Goal: Information Seeking & Learning: Learn about a topic

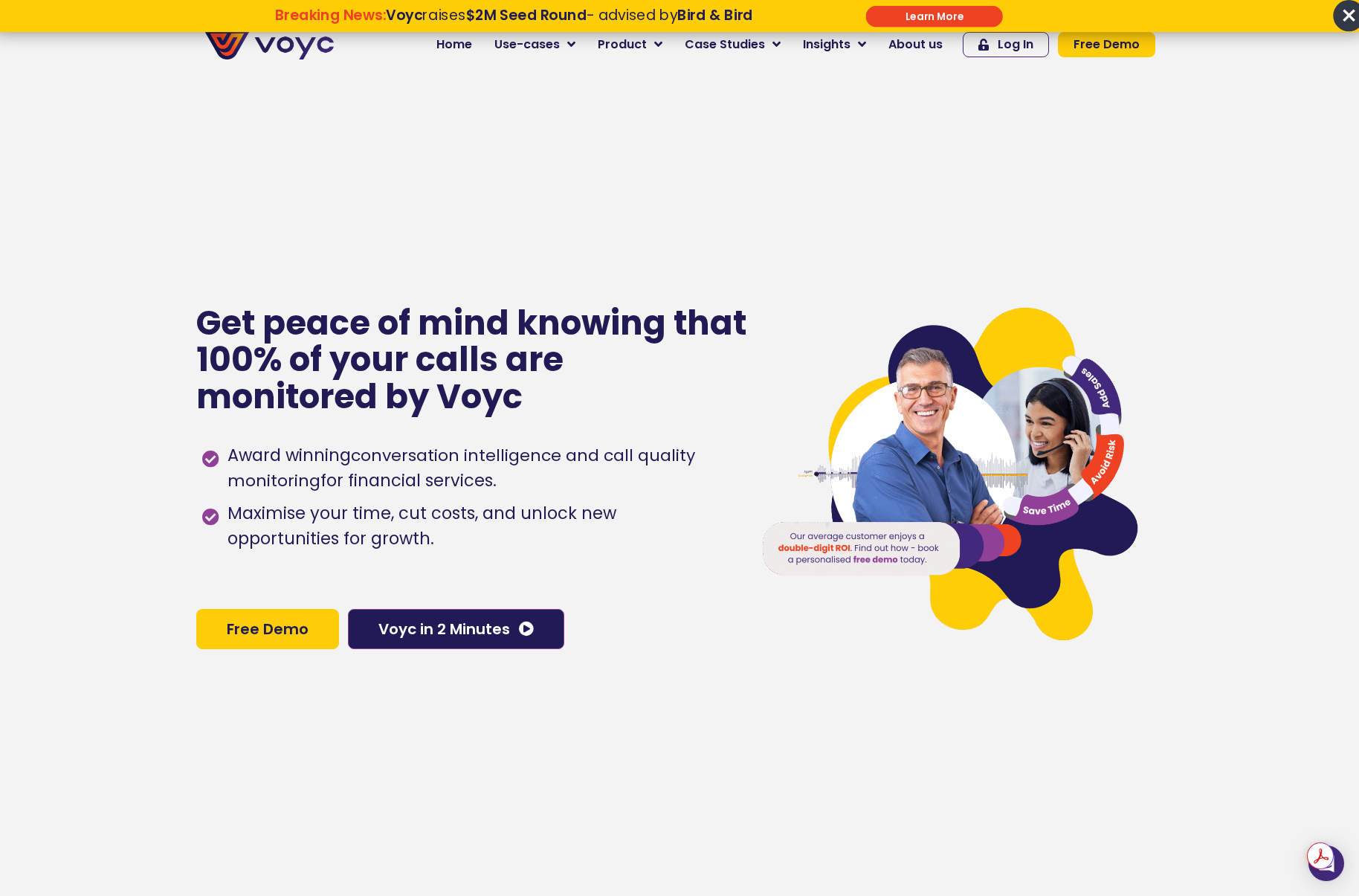
click at [1347, 14] on span "×" at bounding box center [1348, 15] width 32 height 32
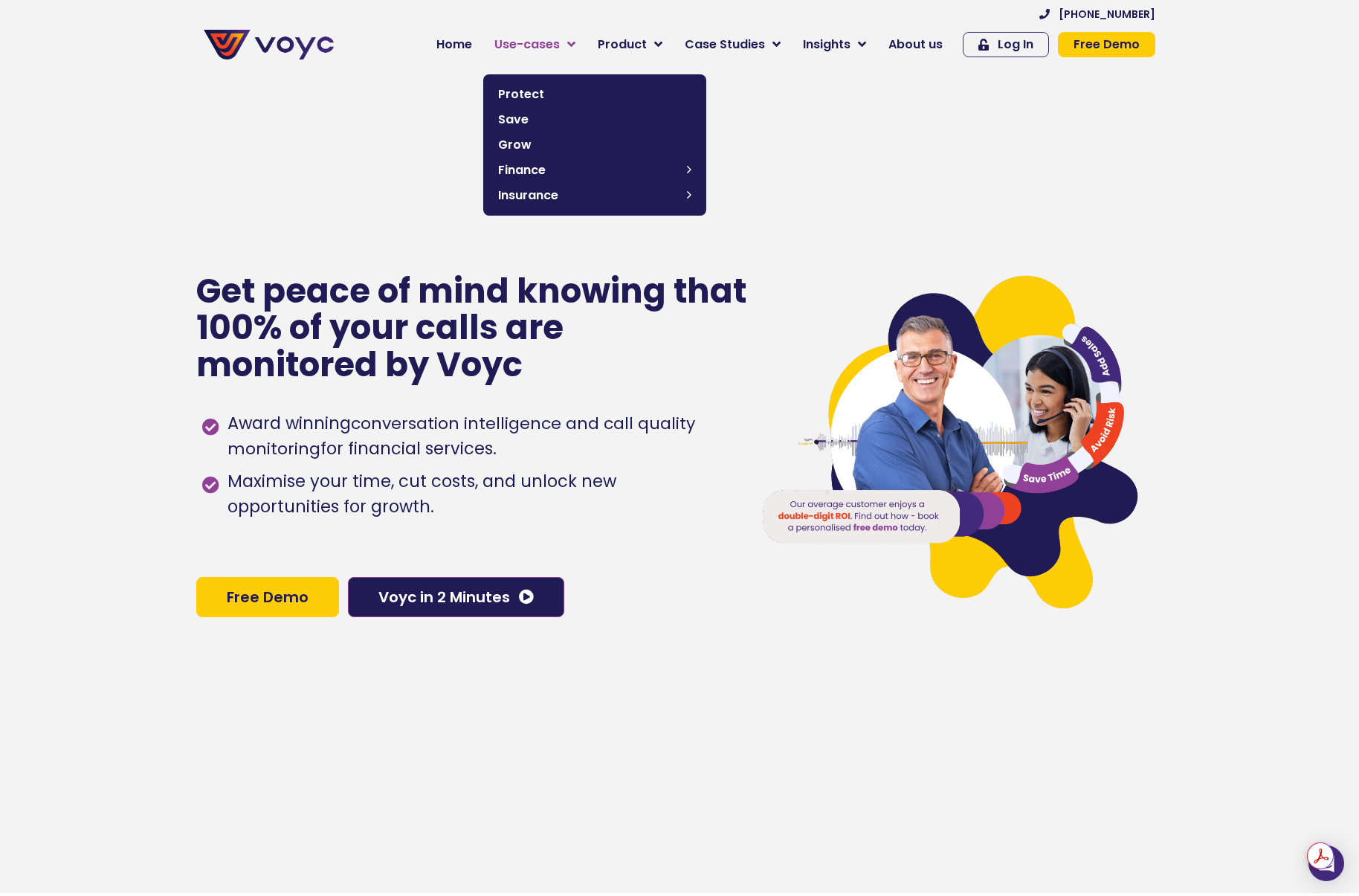
click at [575, 44] on icon at bounding box center [571, 44] width 8 height 13
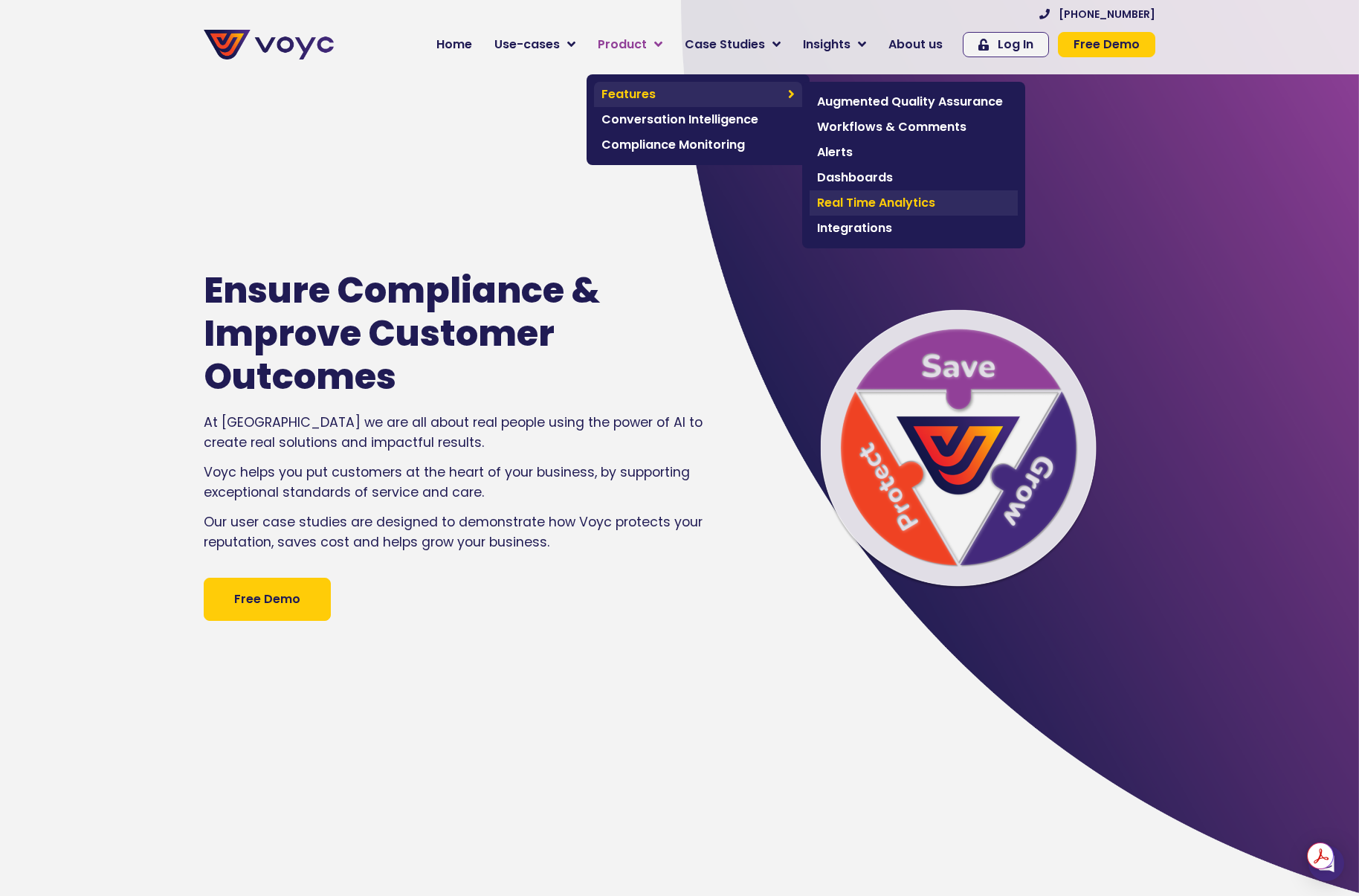
click at [864, 200] on span "Real Time Analytics" at bounding box center [913, 203] width 193 height 18
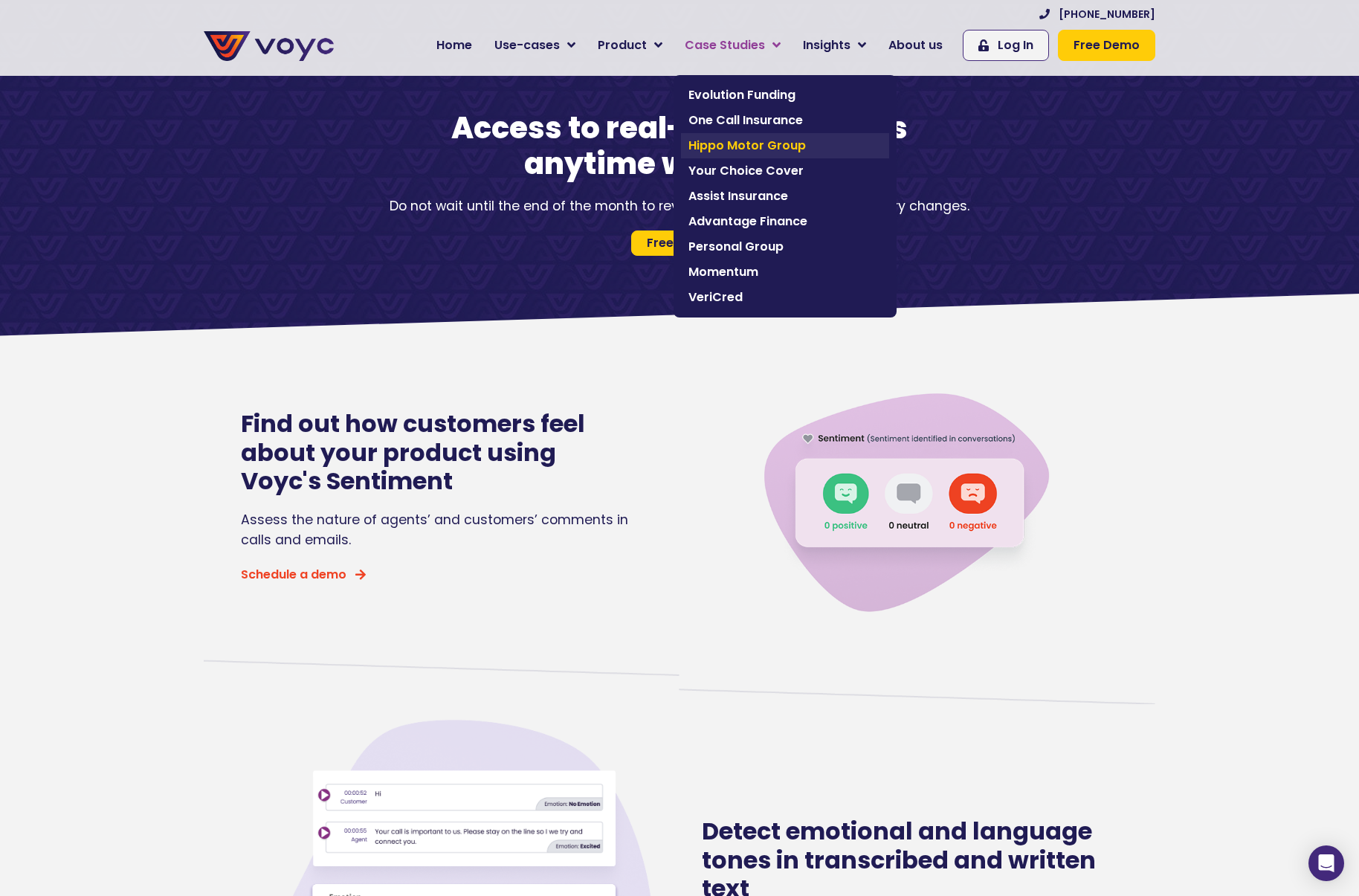
click at [770, 139] on span "Hippo Motor Group" at bounding box center [785, 146] width 193 height 18
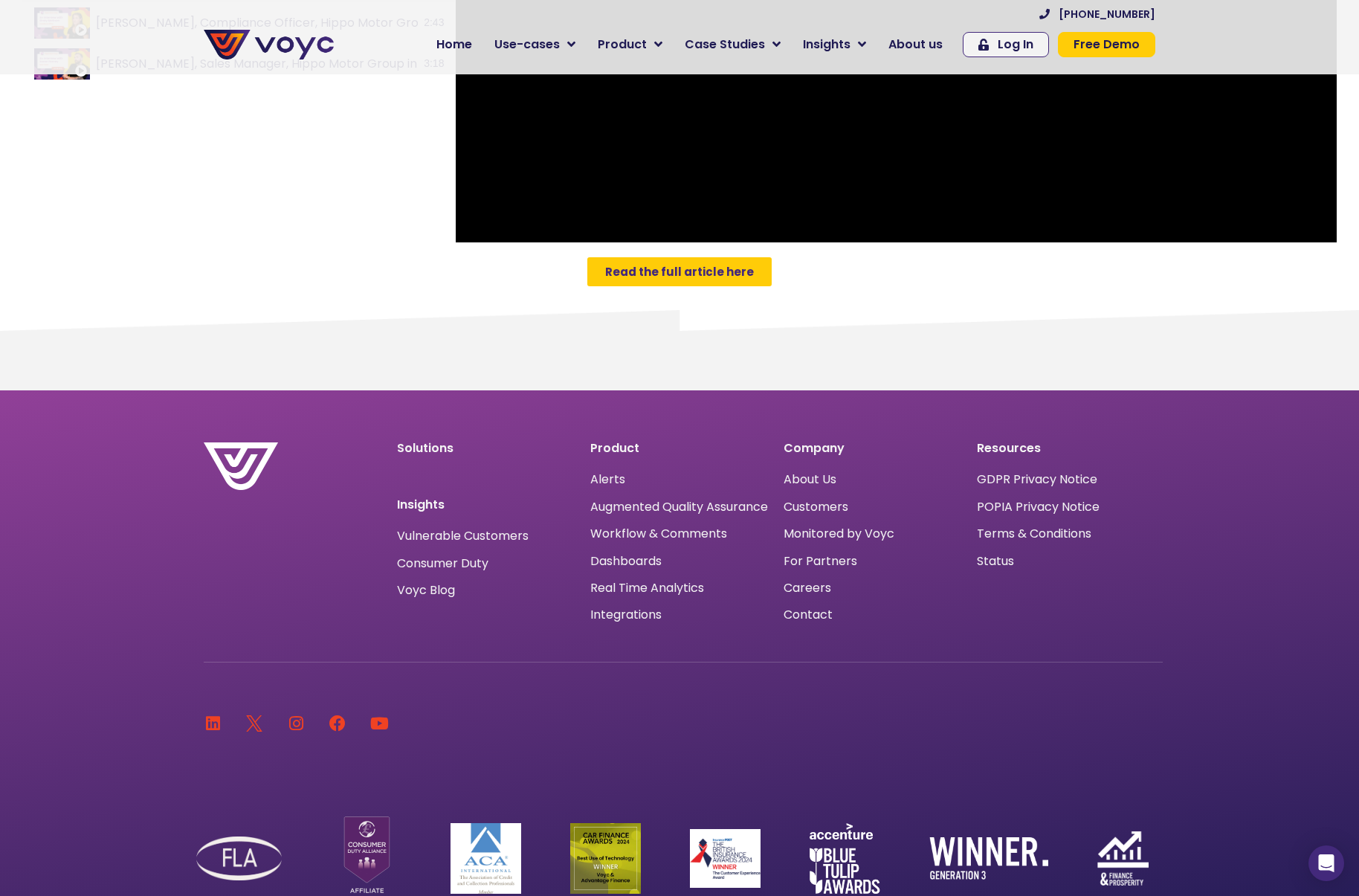
scroll to position [1124, 0]
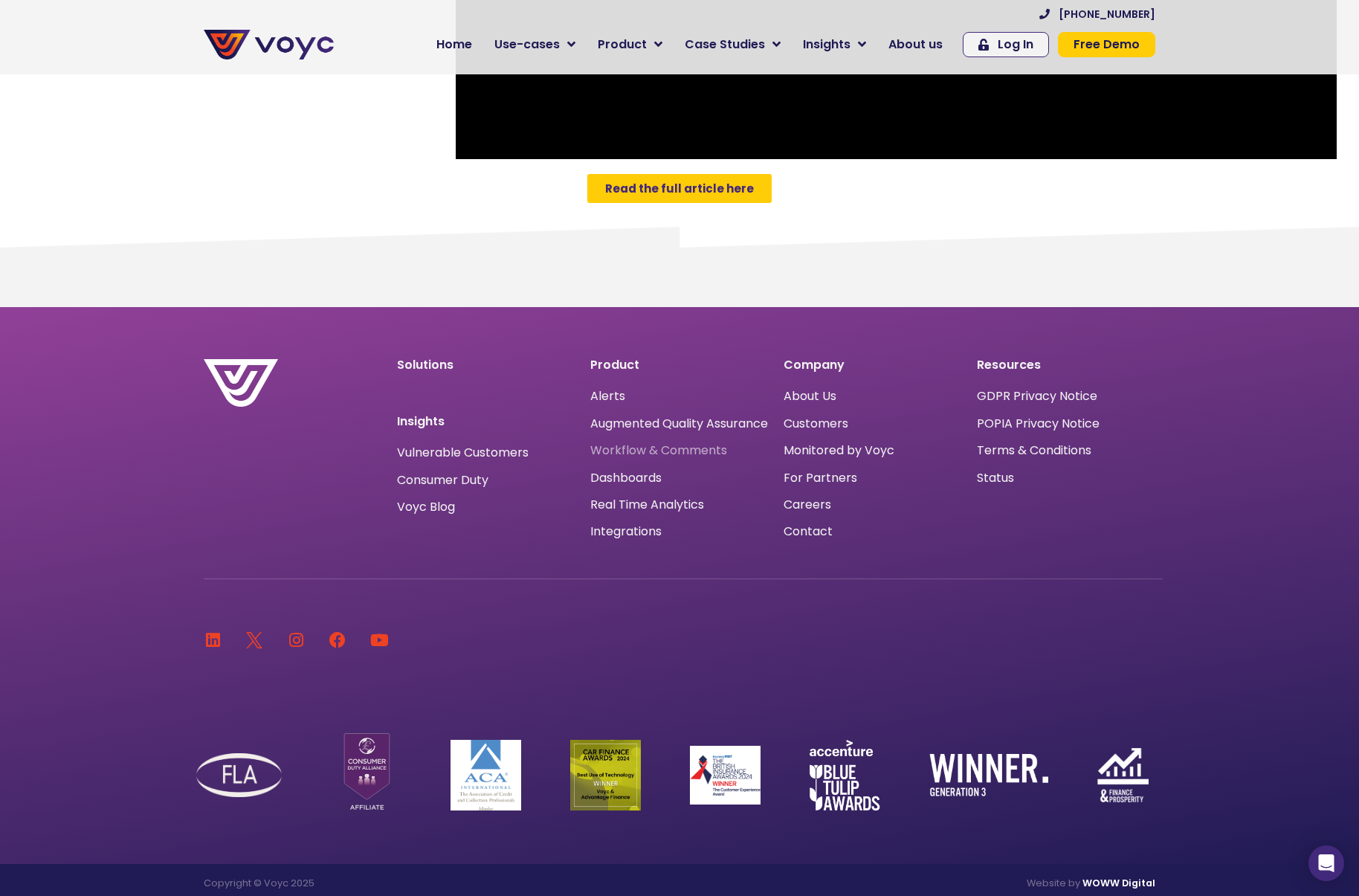
click at [606, 451] on span "Workflow & Comments" at bounding box center [659, 451] width 137 height 0
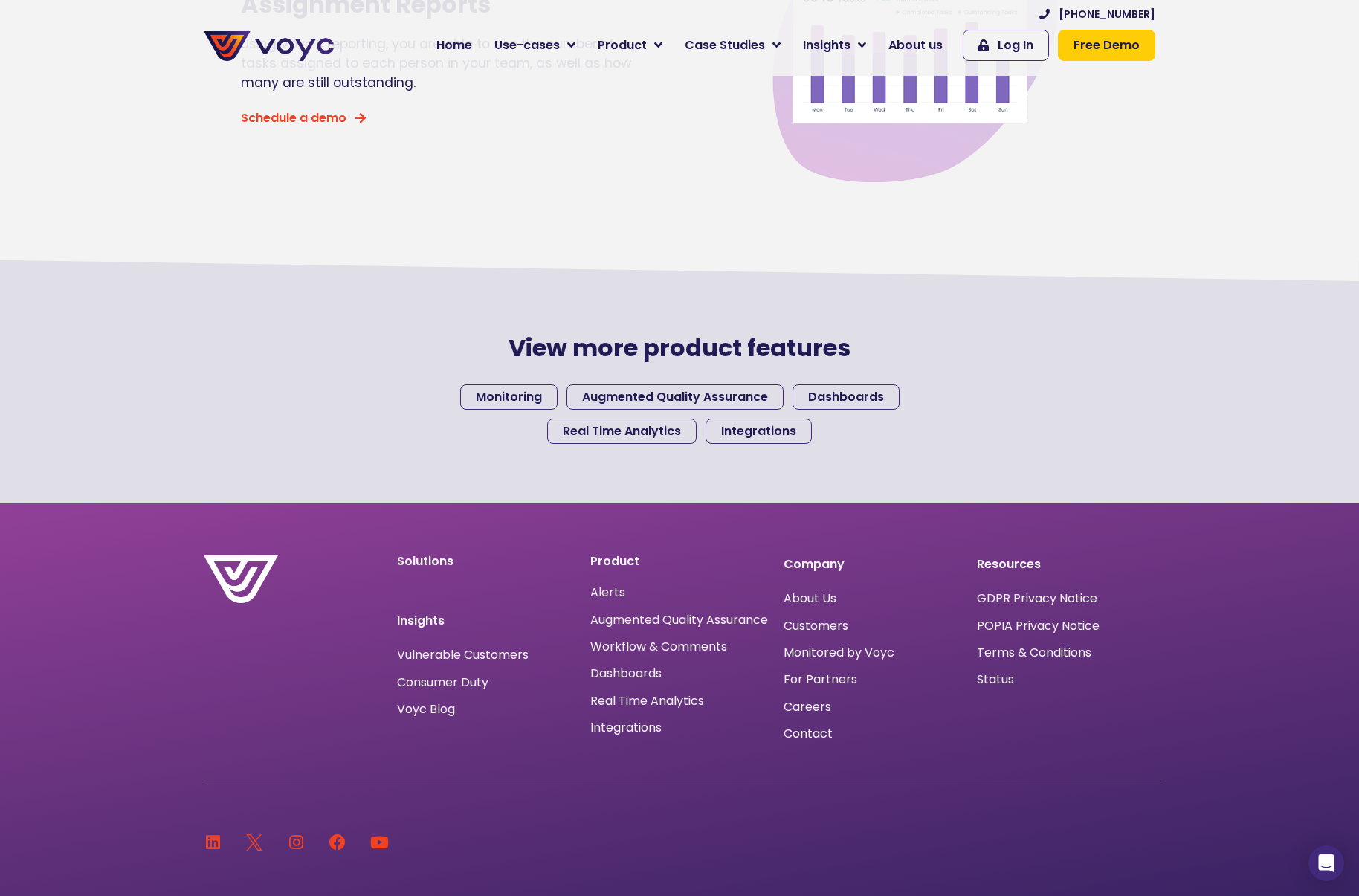
scroll to position [1263, 0]
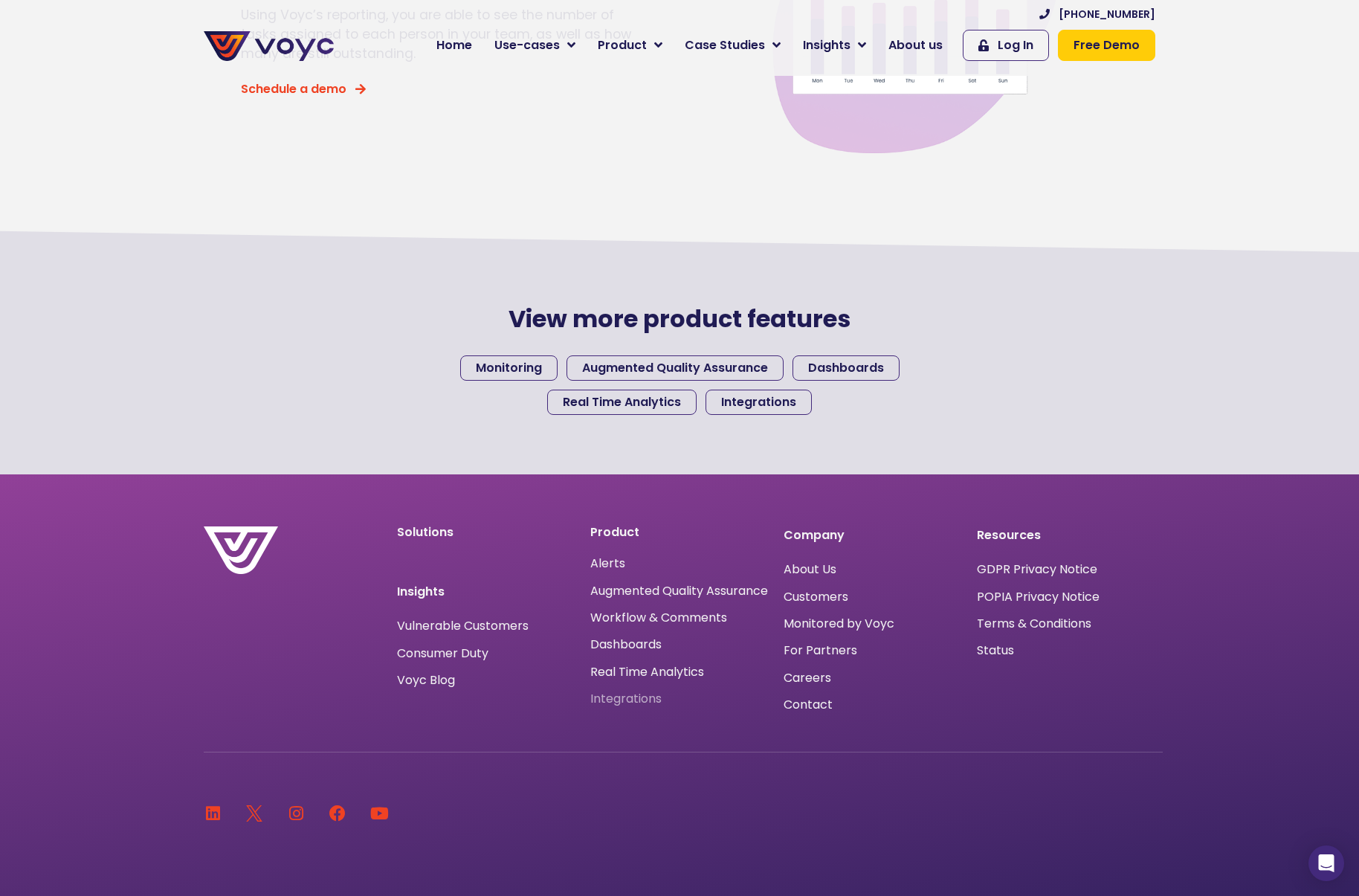
click at [602, 699] on span "Integrations" at bounding box center [626, 699] width 72 height 0
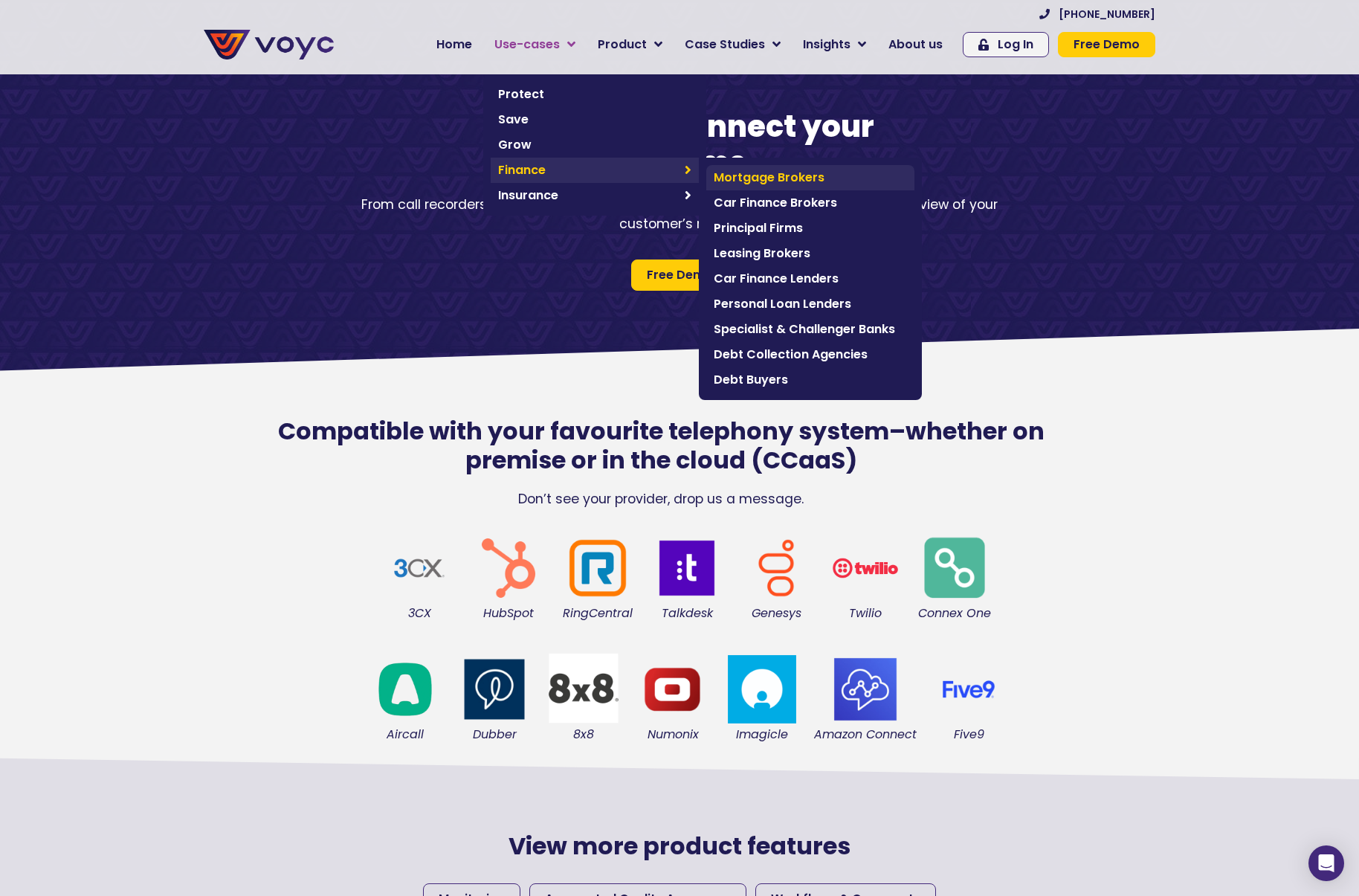
click at [733, 176] on span "Mortgage Brokers" at bounding box center [810, 177] width 193 height 18
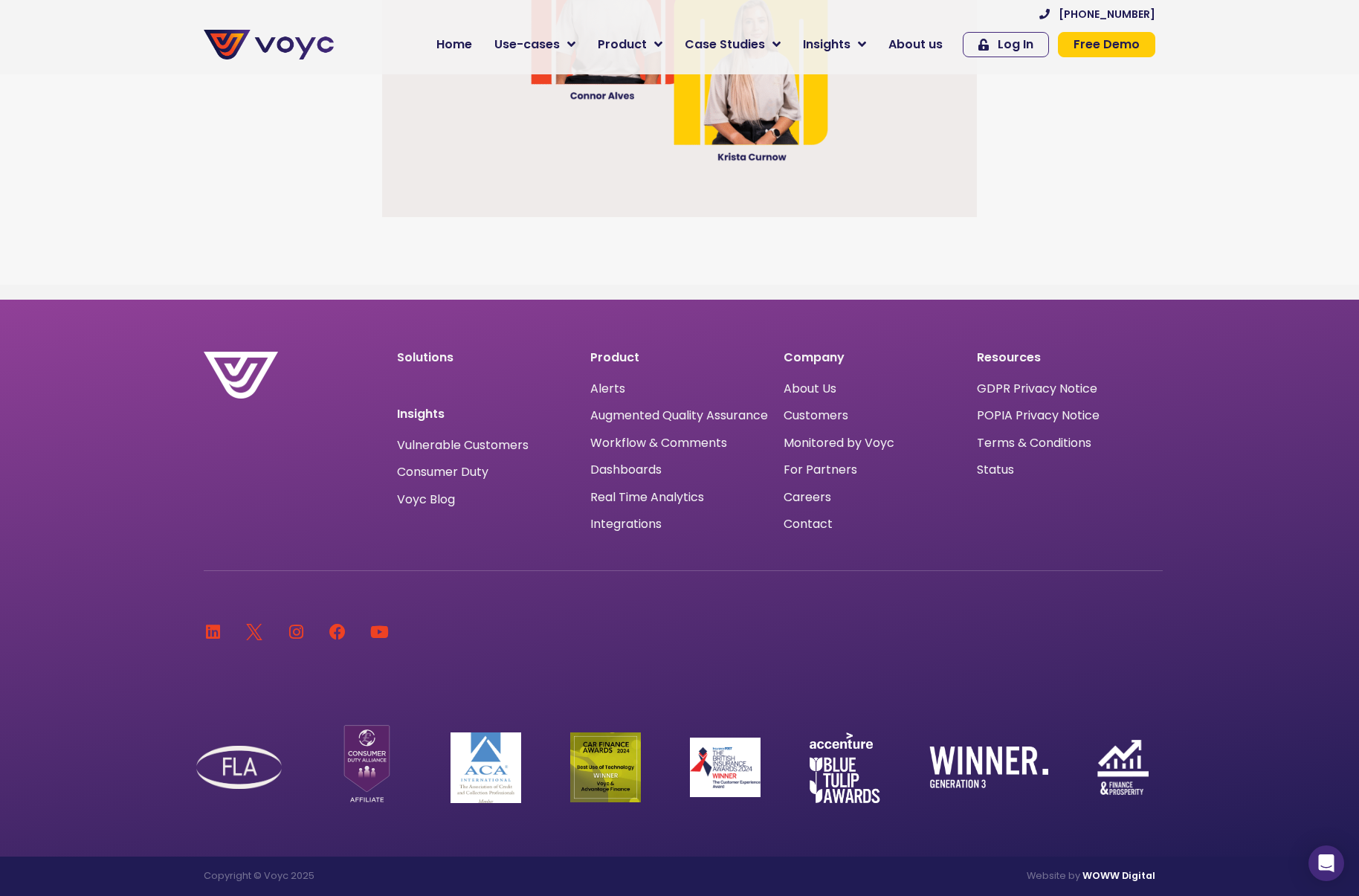
scroll to position [4695, 0]
click at [810, 524] on span "Contact" at bounding box center [808, 524] width 49 height 0
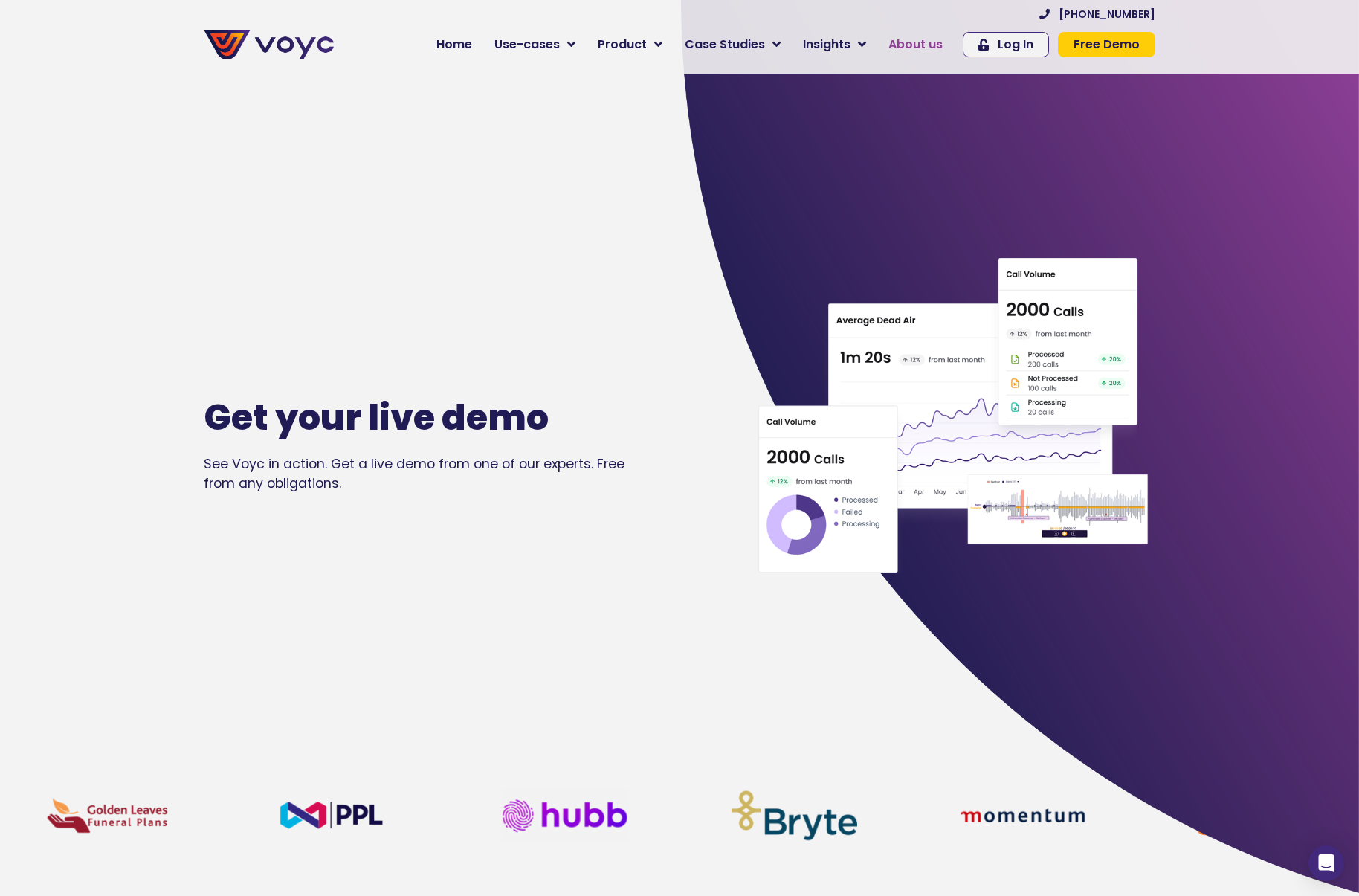
click at [915, 41] on span "About us" at bounding box center [915, 44] width 54 height 18
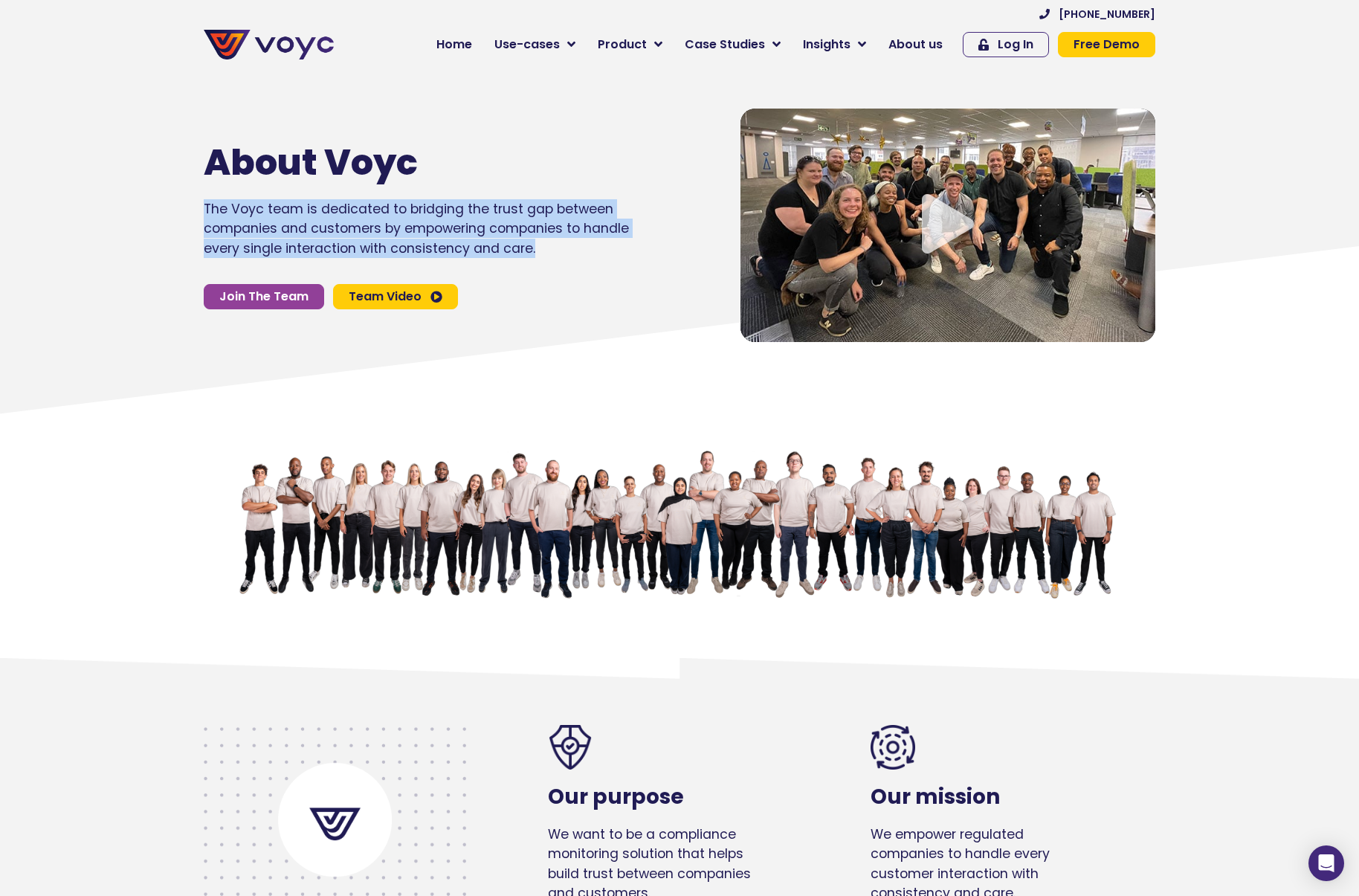
drag, startPoint x: 600, startPoint y: 247, endPoint x: 206, endPoint y: 213, distance: 395.5
click at [206, 213] on p "The Voyc team is dedicated to bridging the trust gap between companies and cust…" at bounding box center [416, 229] width 425 height 59
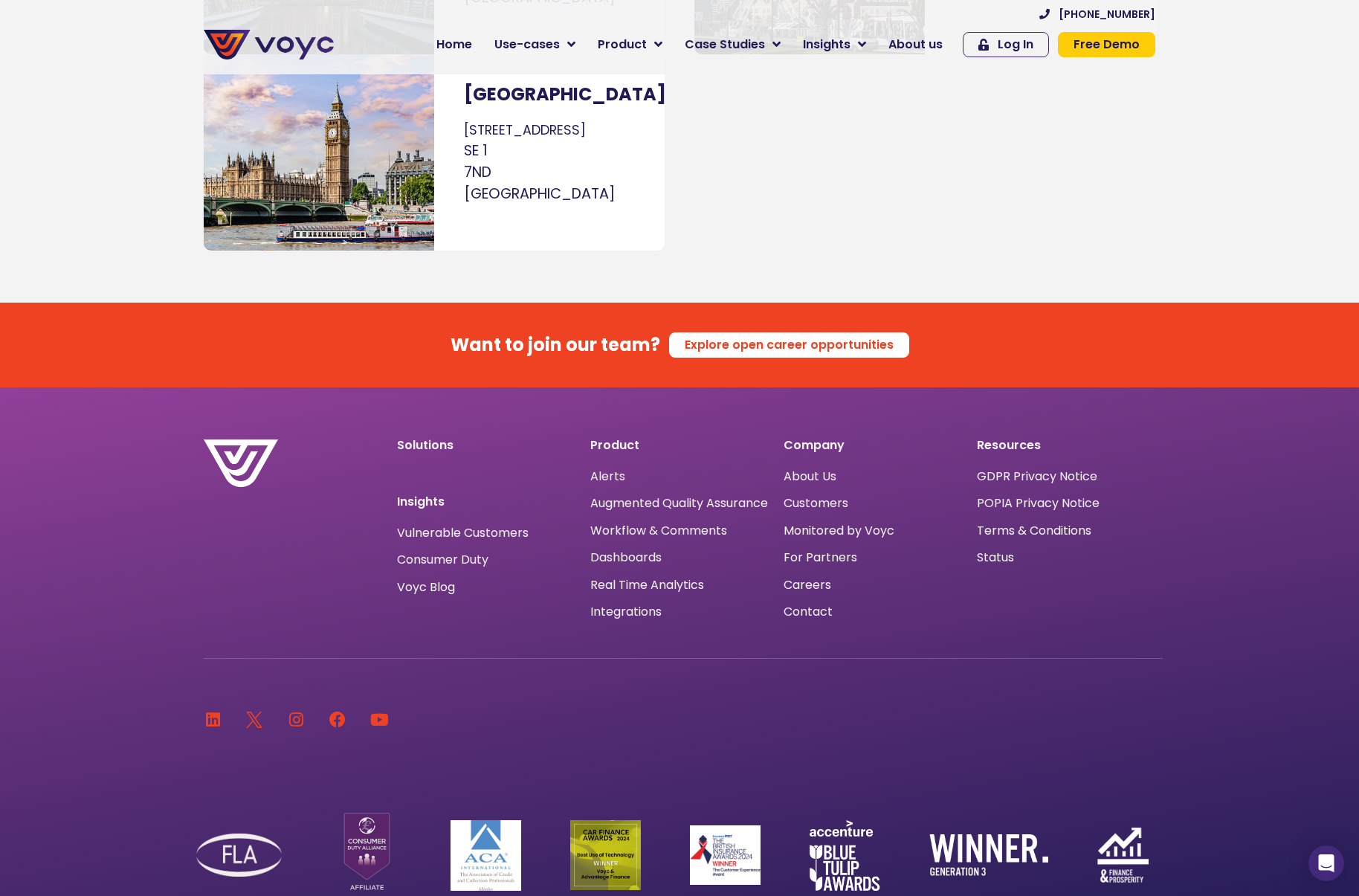
scroll to position [9435, 0]
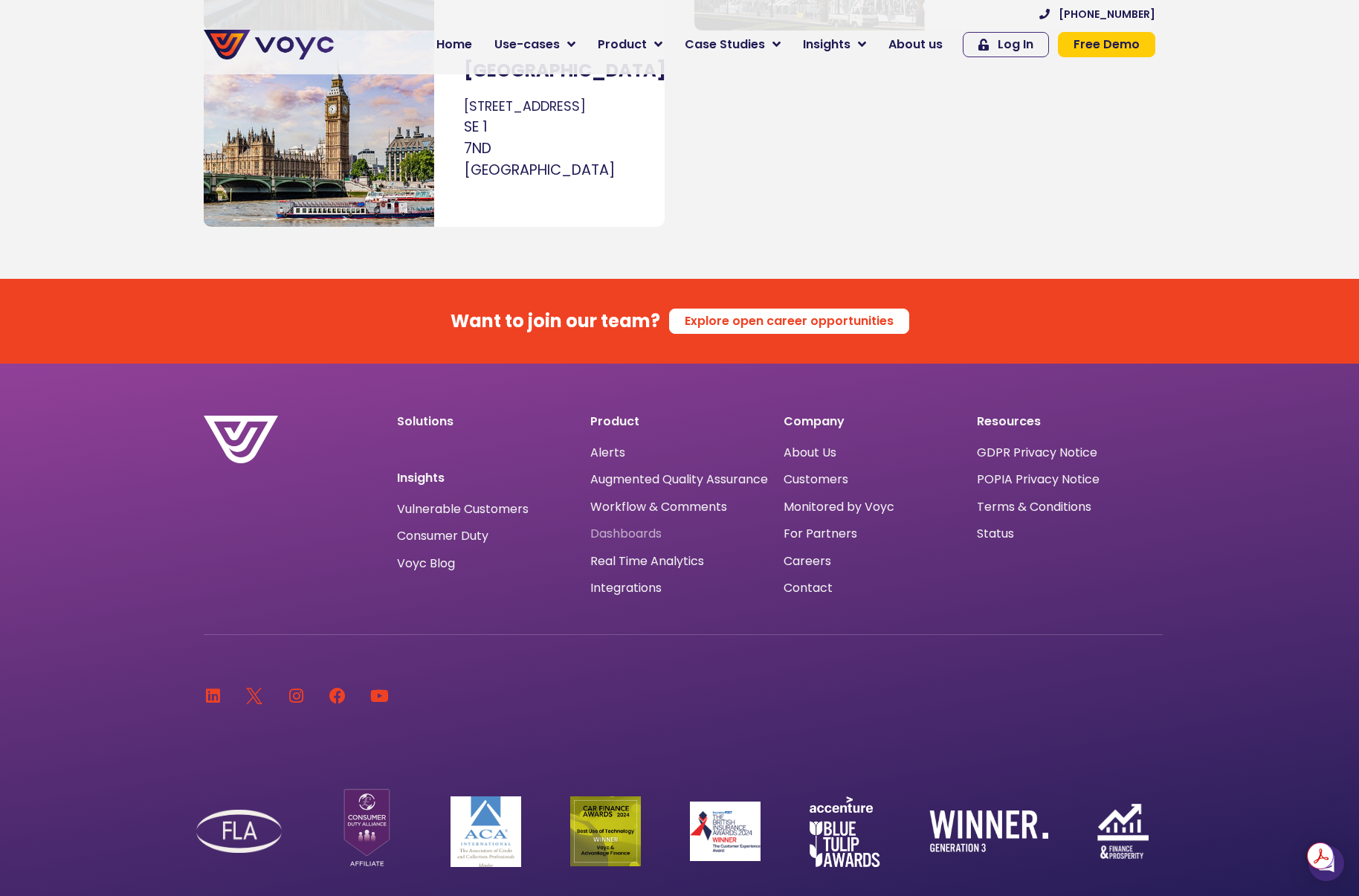
click at [630, 534] on span "Dashboards" at bounding box center [626, 534] width 72 height 0
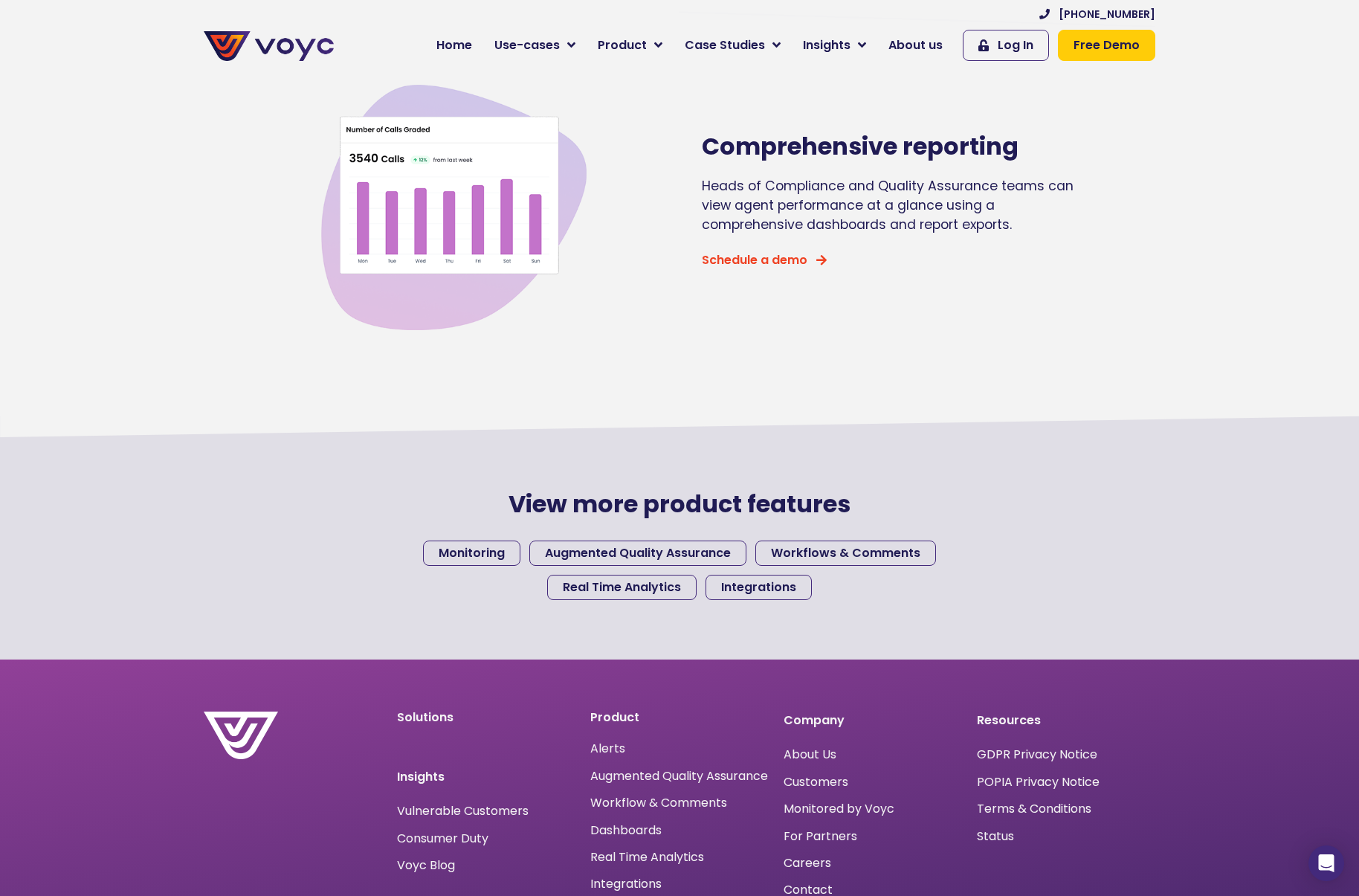
scroll to position [2028, 0]
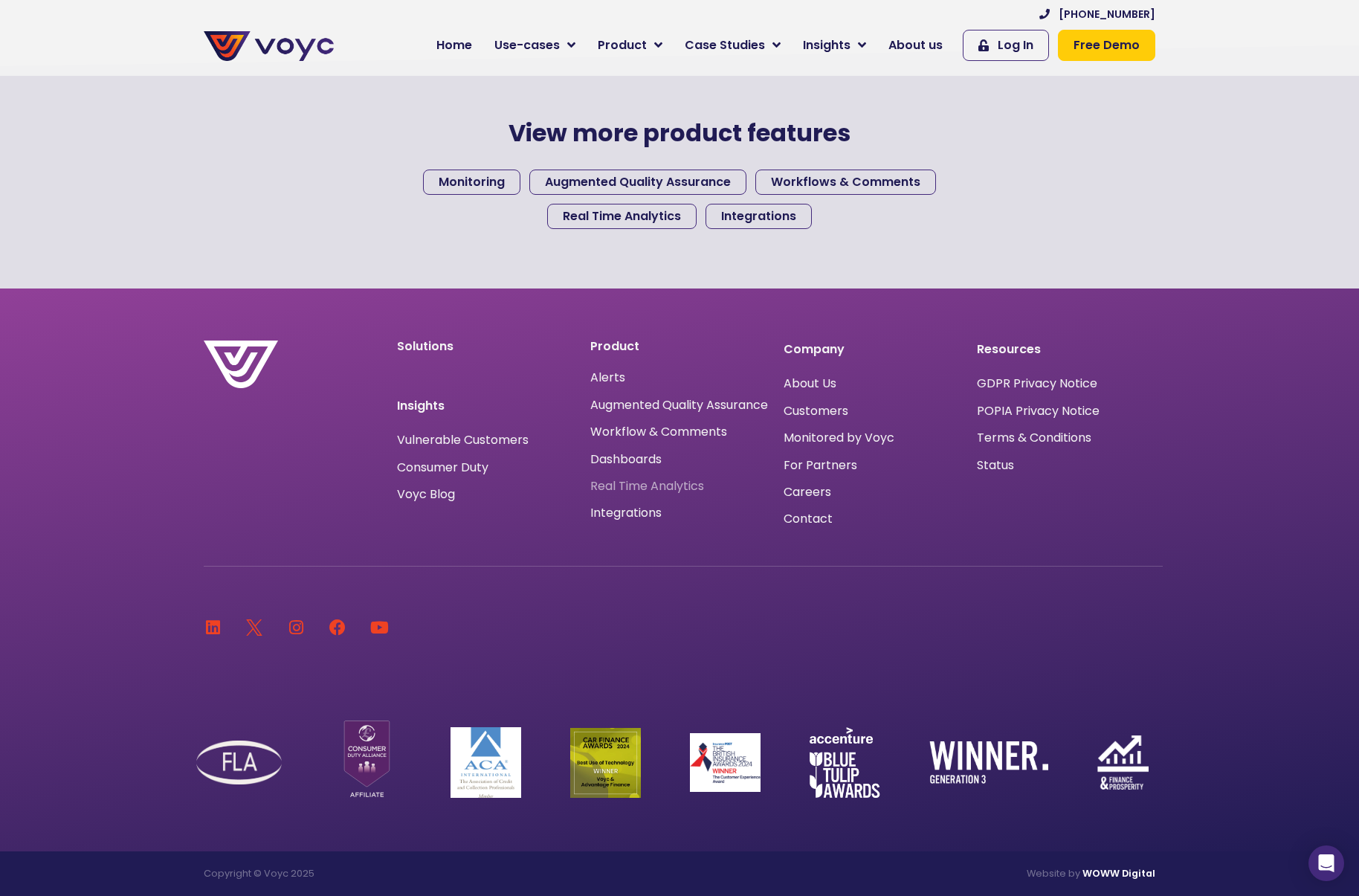
click at [689, 486] on span "Real Time Analytics" at bounding box center [647, 486] width 114 height 0
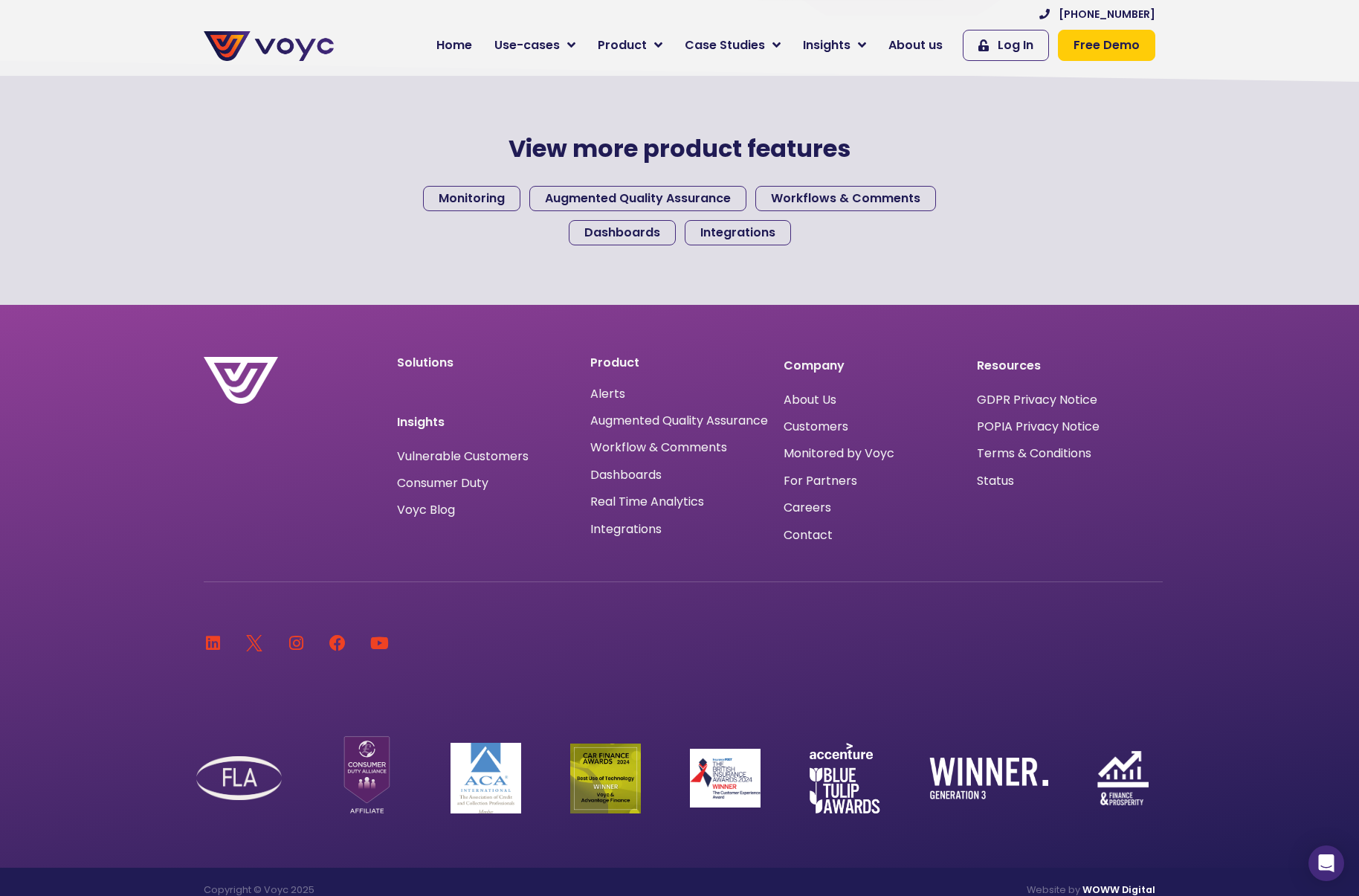
scroll to position [1539, 0]
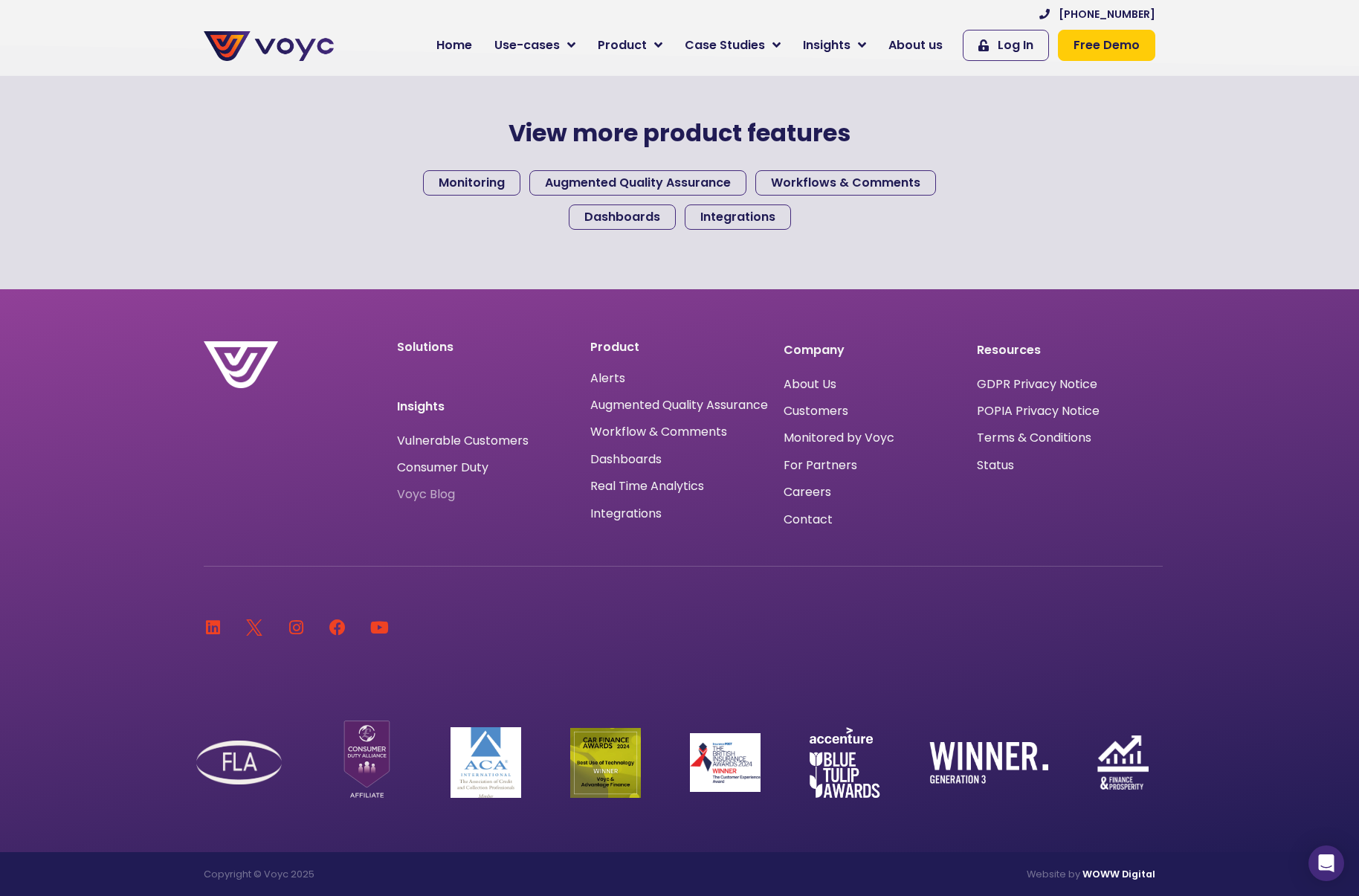
click at [441, 495] on span "Voyc Blog" at bounding box center [425, 495] width 58 height 0
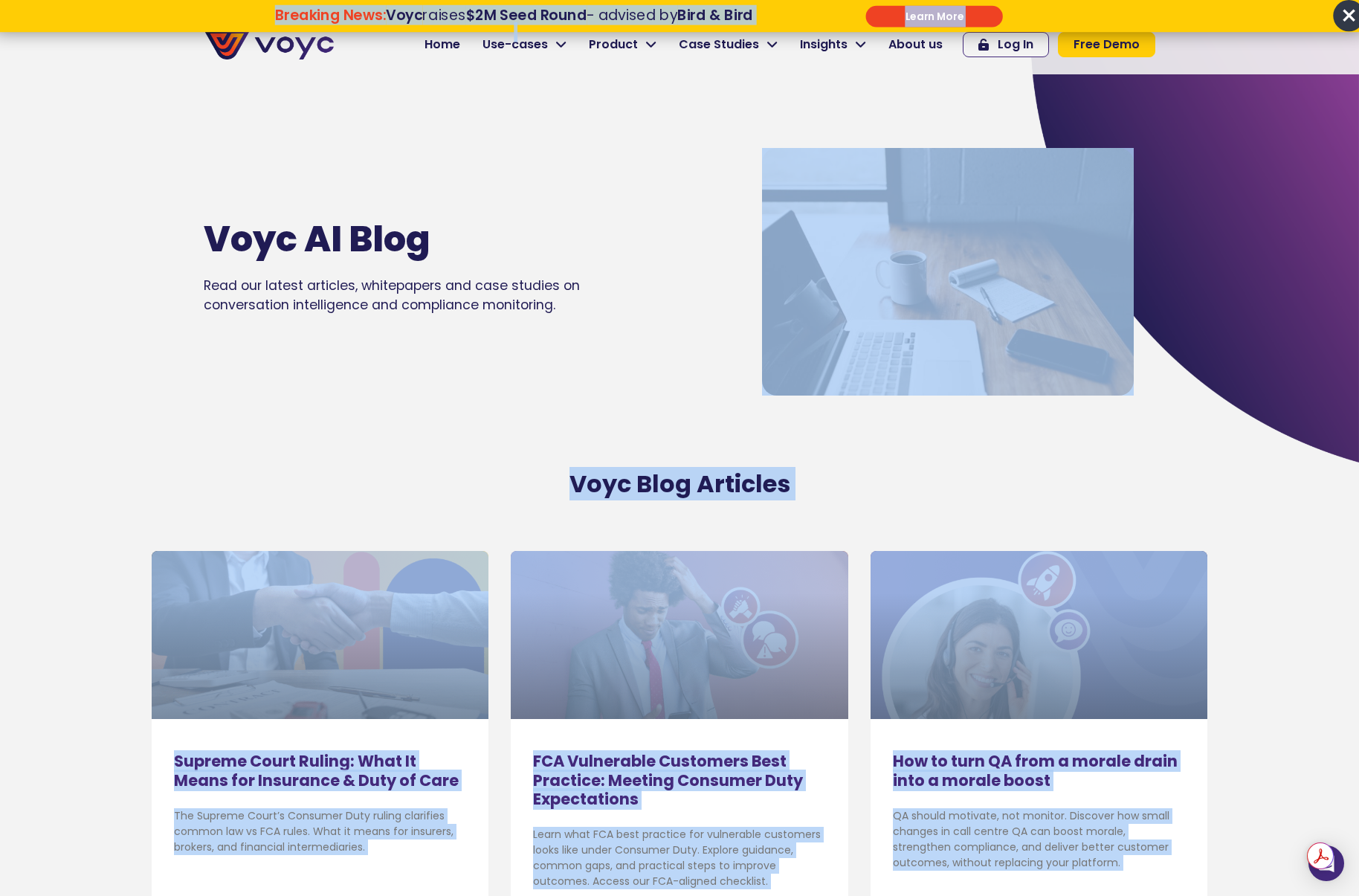
drag, startPoint x: 1345, startPoint y: 12, endPoint x: 1324, endPoint y: 102, distance: 92.4
click at [1327, 126] on section "Voyc AI Blog Read our latest articles, whitepapers and case studies on conversa…" at bounding box center [680, 246] width 1359 height 434
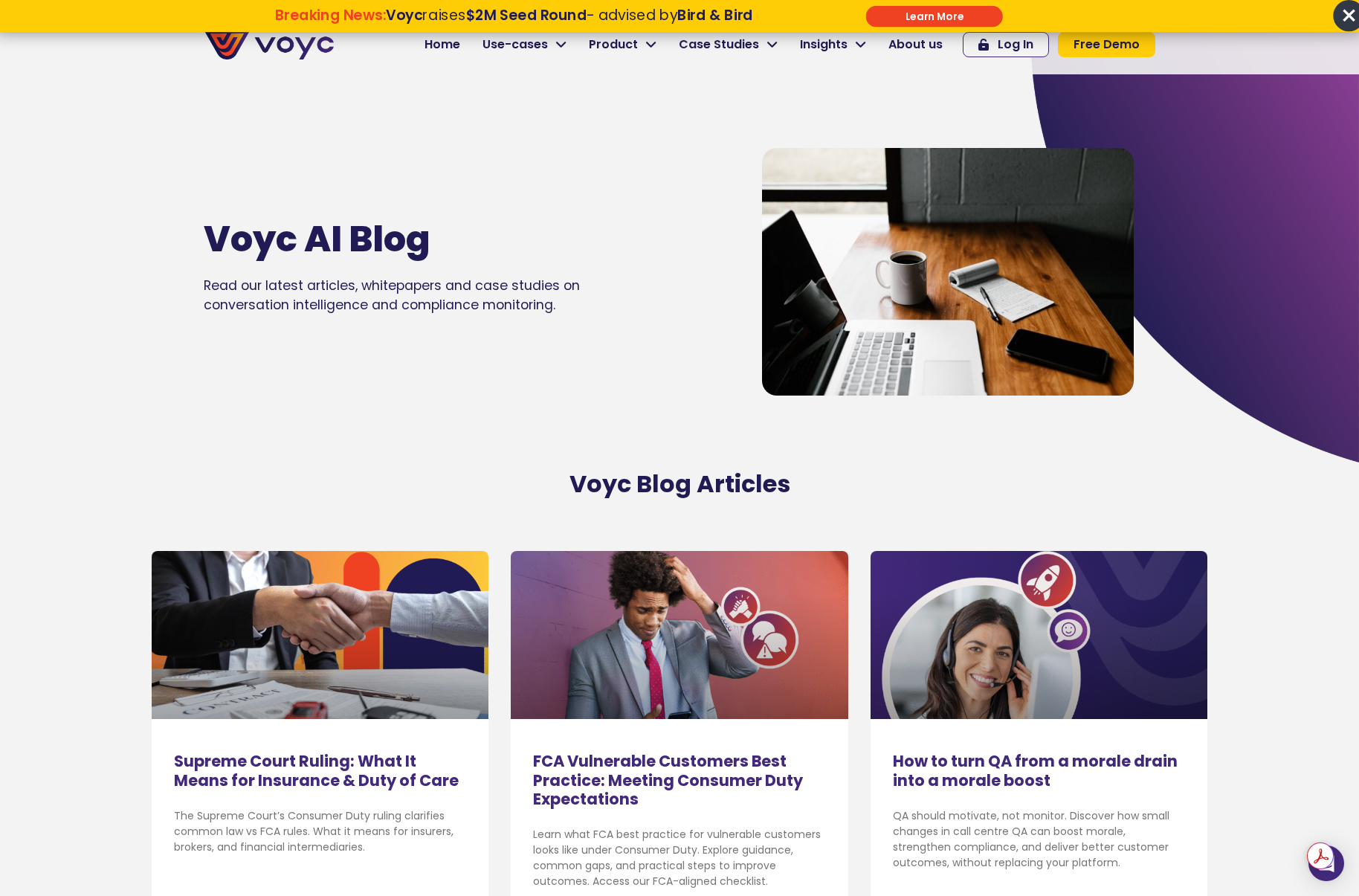
click at [927, 12] on input "******" at bounding box center [935, 16] width 137 height 22
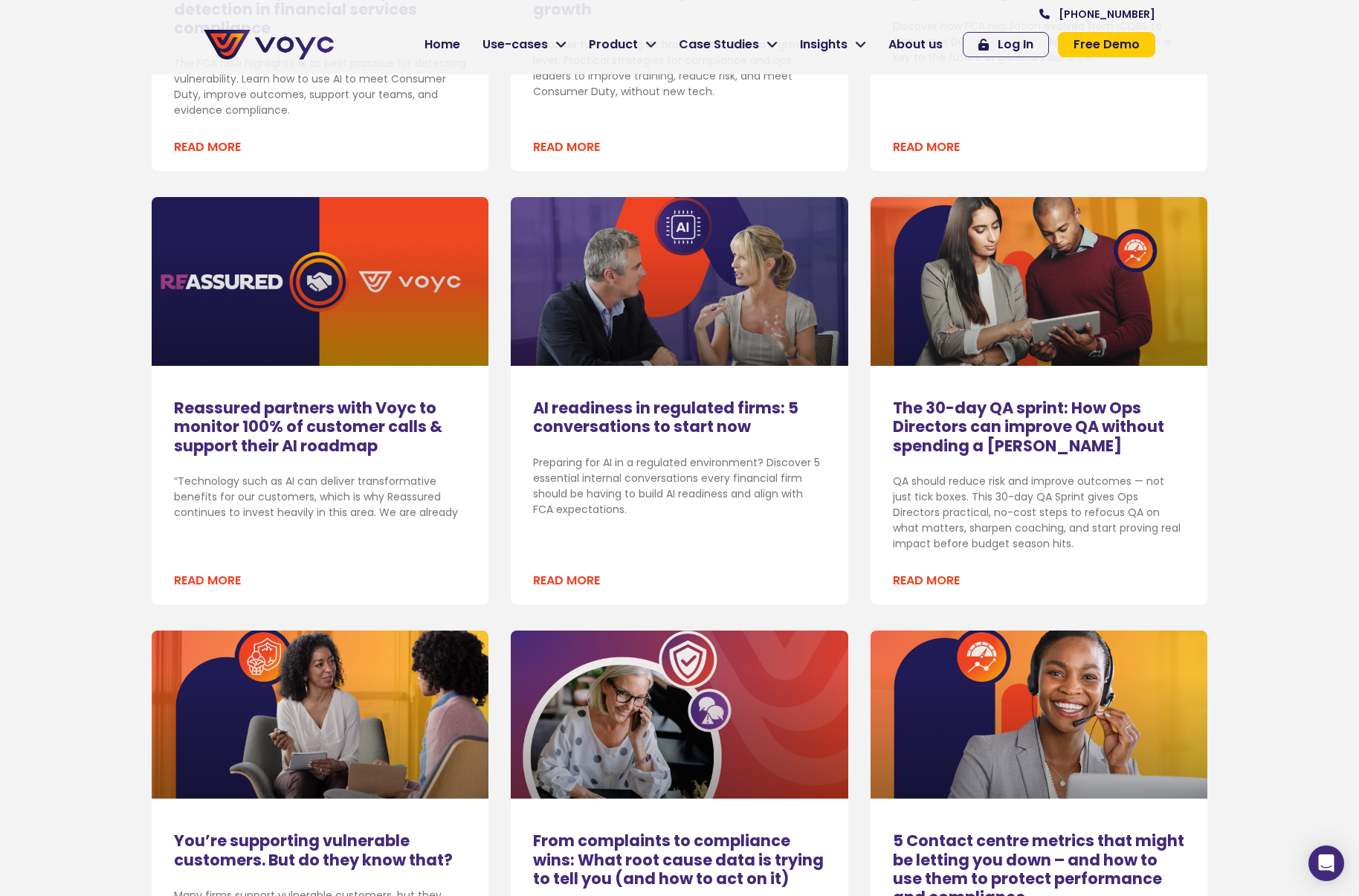
scroll to position [1190, 0]
